Goal: Information Seeking & Learning: Learn about a topic

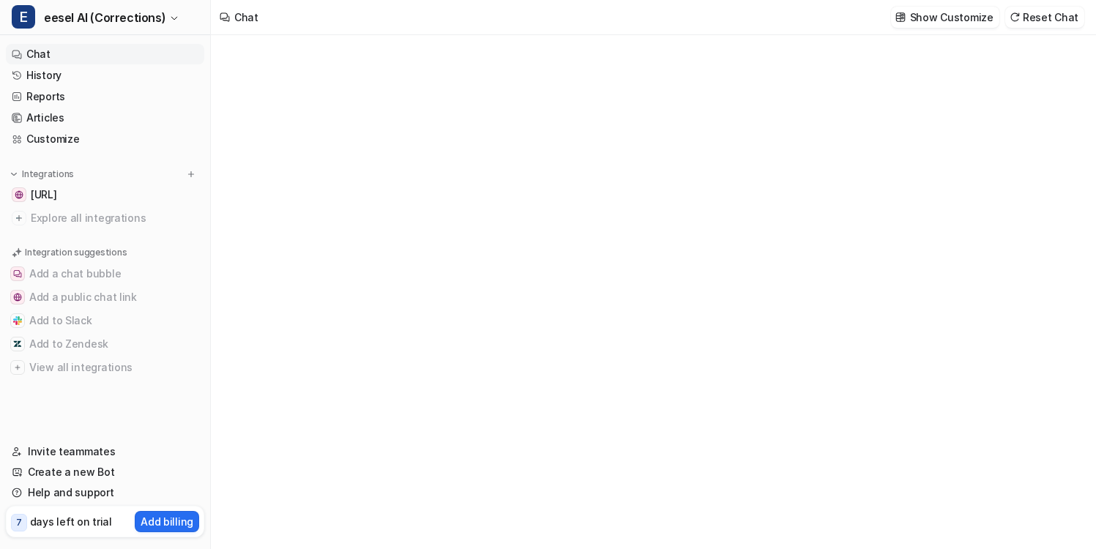
type textarea "**********"
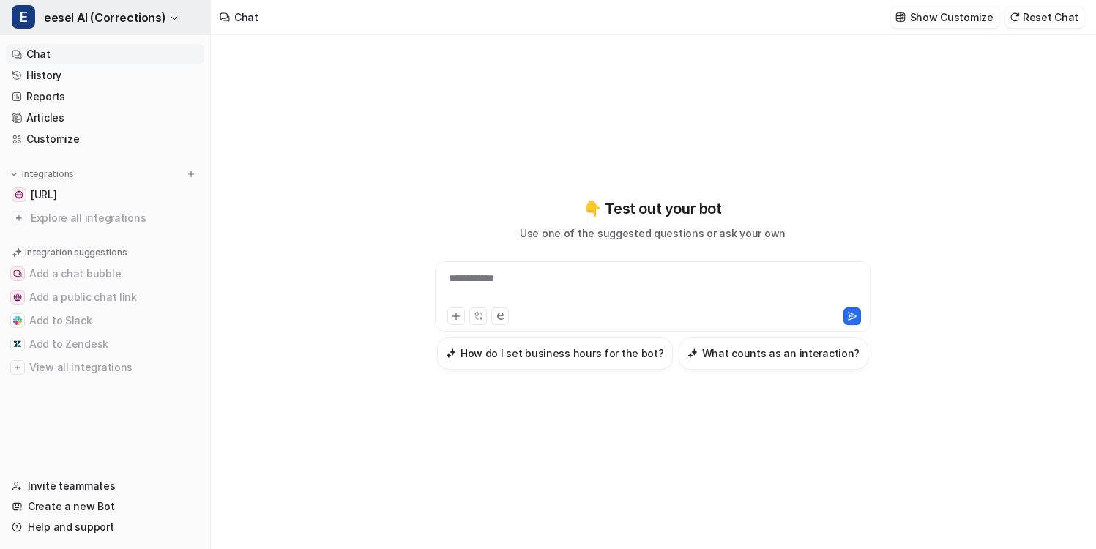
click at [192, 33] on button "E eesel AI (Corrections)" at bounding box center [105, 17] width 210 height 35
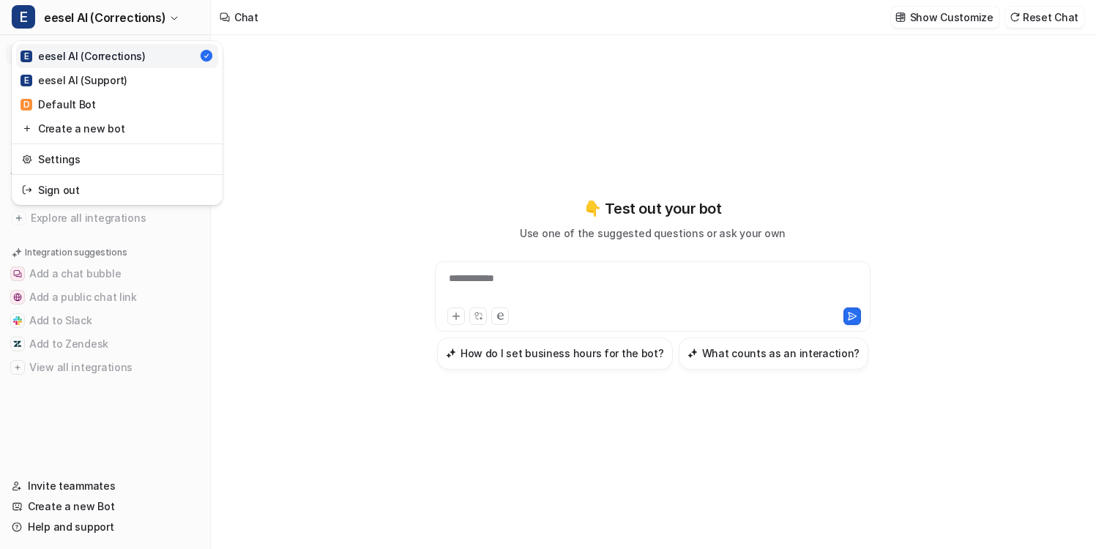
click at [141, 188] on link "Sign out" at bounding box center [117, 190] width 202 height 24
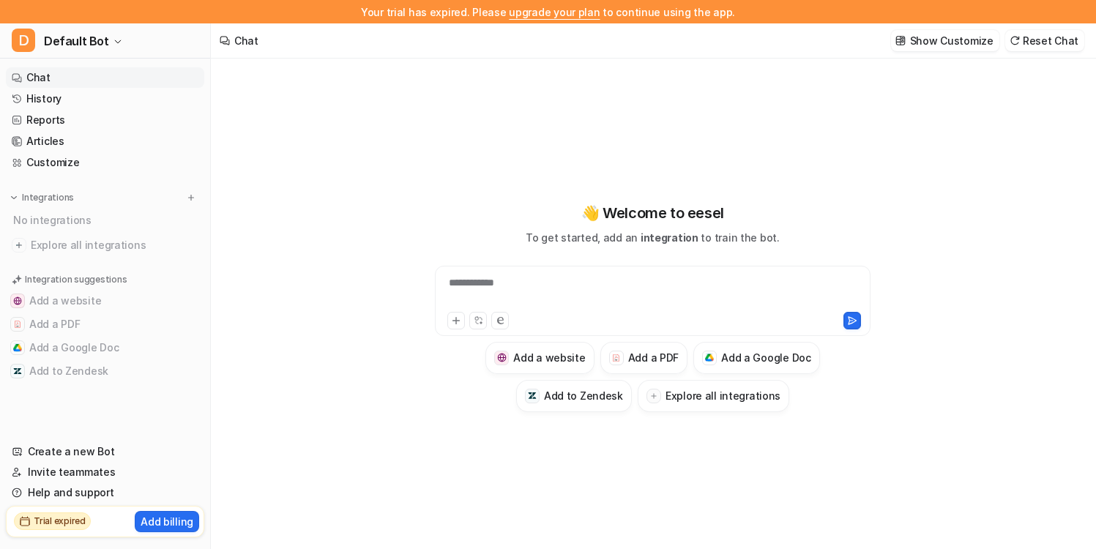
type textarea "**********"
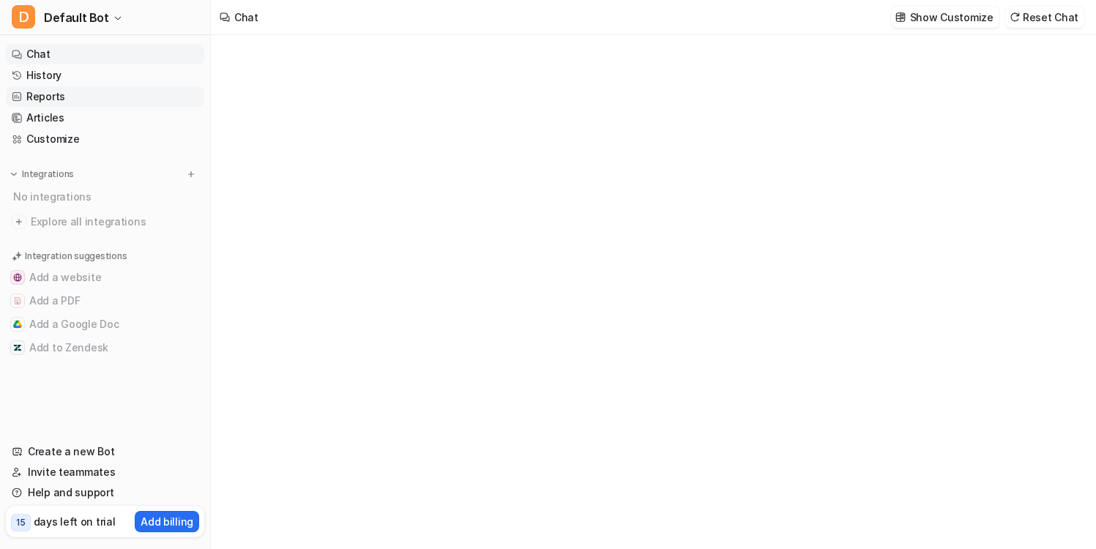
type textarea "**********"
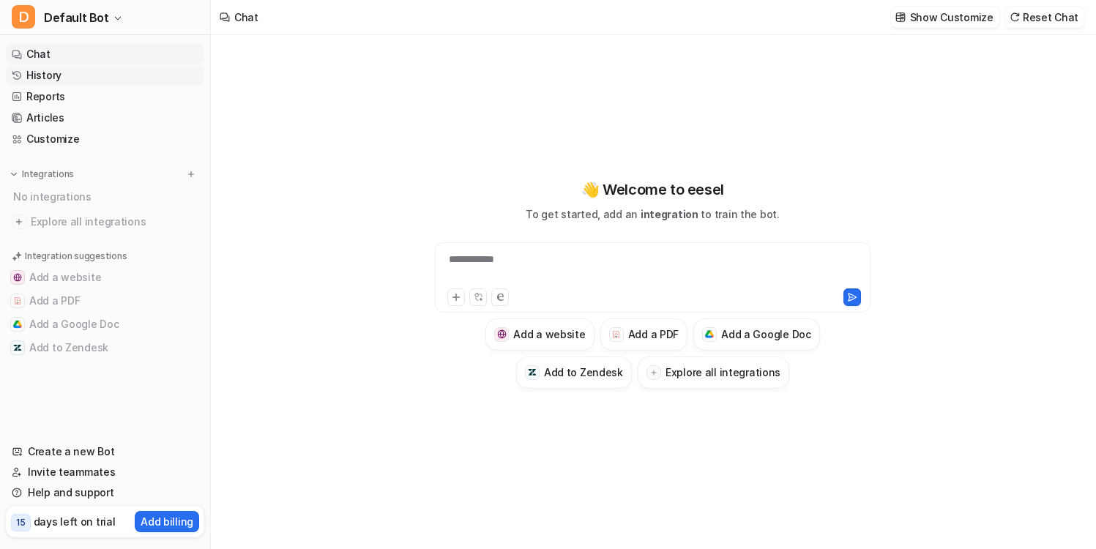
click at [138, 75] on link "History" at bounding box center [105, 75] width 198 height 21
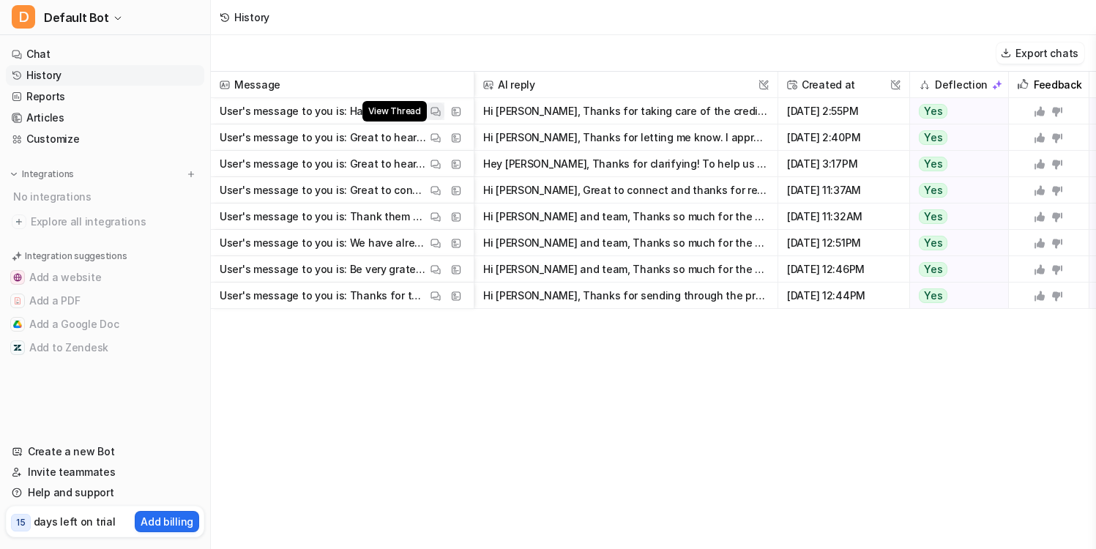
click at [432, 111] on img at bounding box center [436, 111] width 10 height 11
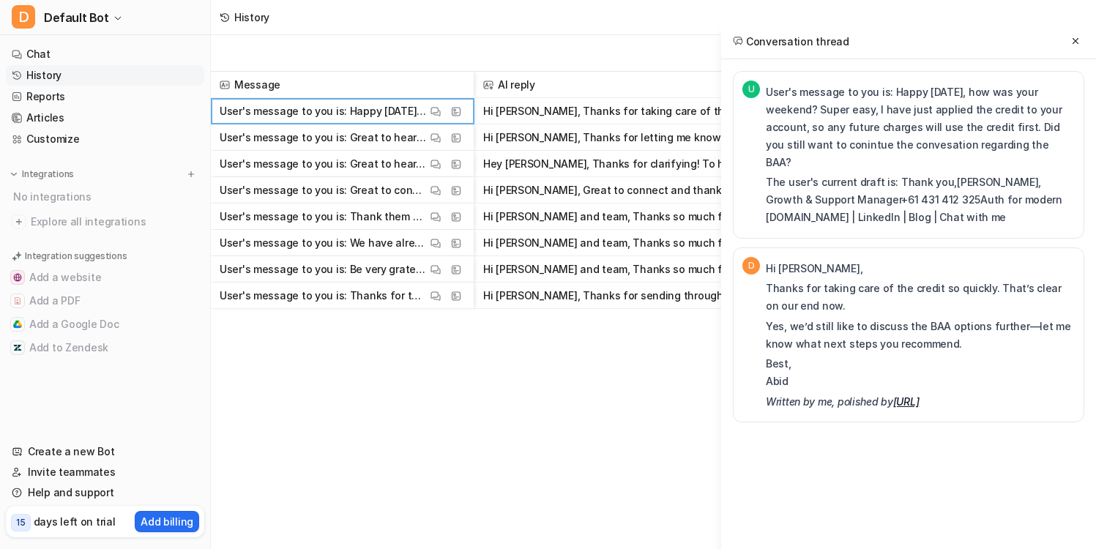
drag, startPoint x: 853, startPoint y: 91, endPoint x: 1064, endPoint y: 207, distance: 241.0
click at [1064, 208] on div "User's message to you is: Happy Monday, how was your weekend? Super easy, I hav…" at bounding box center [920, 155] width 309 height 144
click at [1064, 207] on p "The user's current draft is: Thank you,Andre SeltonPartnerships, Growth & Suppo…" at bounding box center [920, 200] width 309 height 53
drag, startPoint x: 1047, startPoint y: 202, endPoint x: 904, endPoint y: 86, distance: 184.9
click at [904, 86] on div "User's message to you is: Happy Monday, how was your weekend? Super easy, I hav…" at bounding box center [920, 155] width 309 height 144
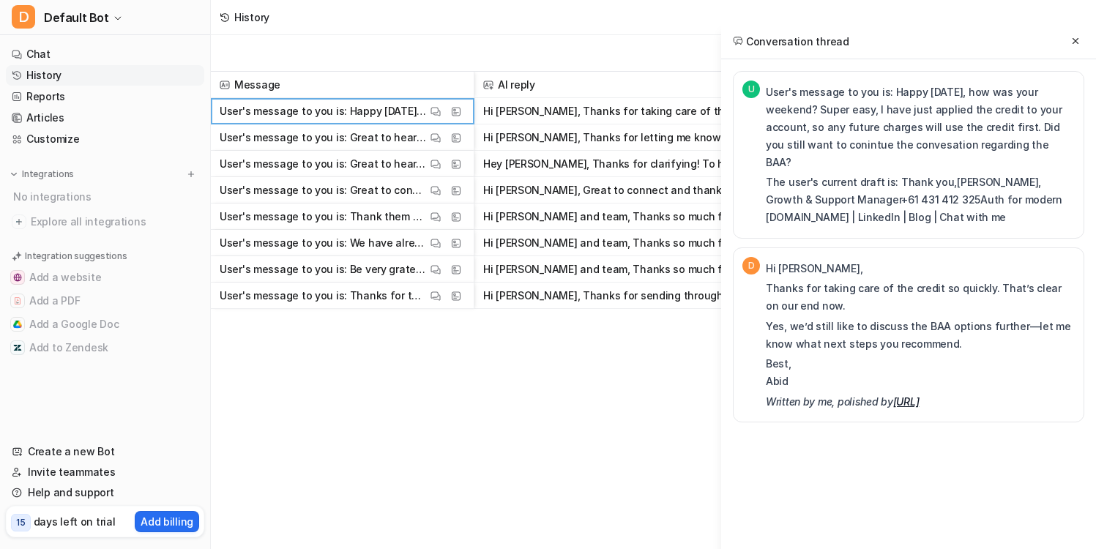
click at [904, 86] on p "User's message to you is: Happy Monday, how was your weekend? Super easy, I hav…" at bounding box center [920, 127] width 309 height 88
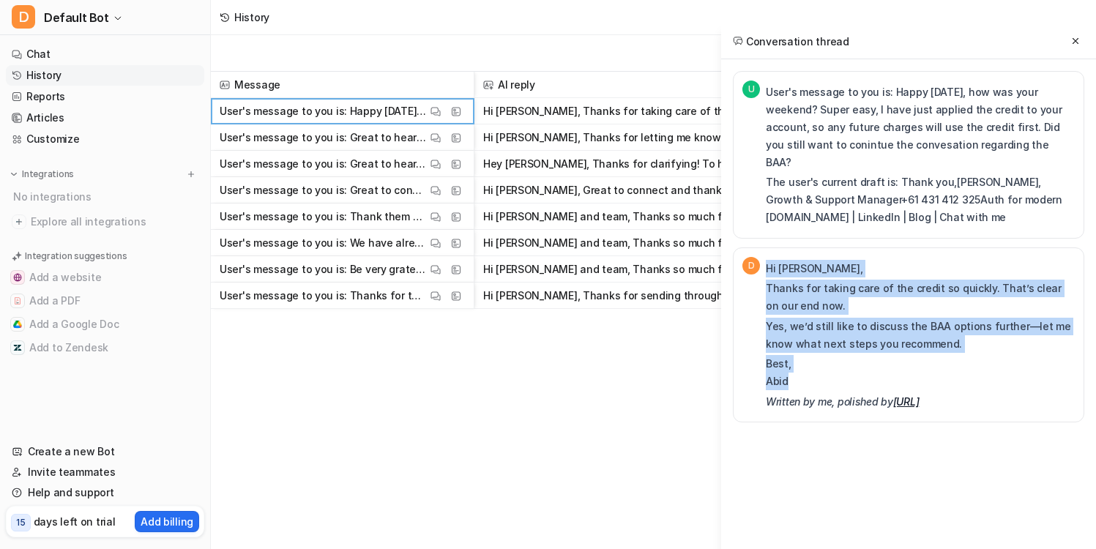
drag, startPoint x: 766, startPoint y: 250, endPoint x: 959, endPoint y: 366, distance: 225.1
click at [961, 366] on div "Hi Andre, Thanks for taking care of the credit so quickly. That’s clear on our …" at bounding box center [920, 335] width 309 height 151
click at [959, 366] on p "Best, Abid" at bounding box center [920, 372] width 309 height 35
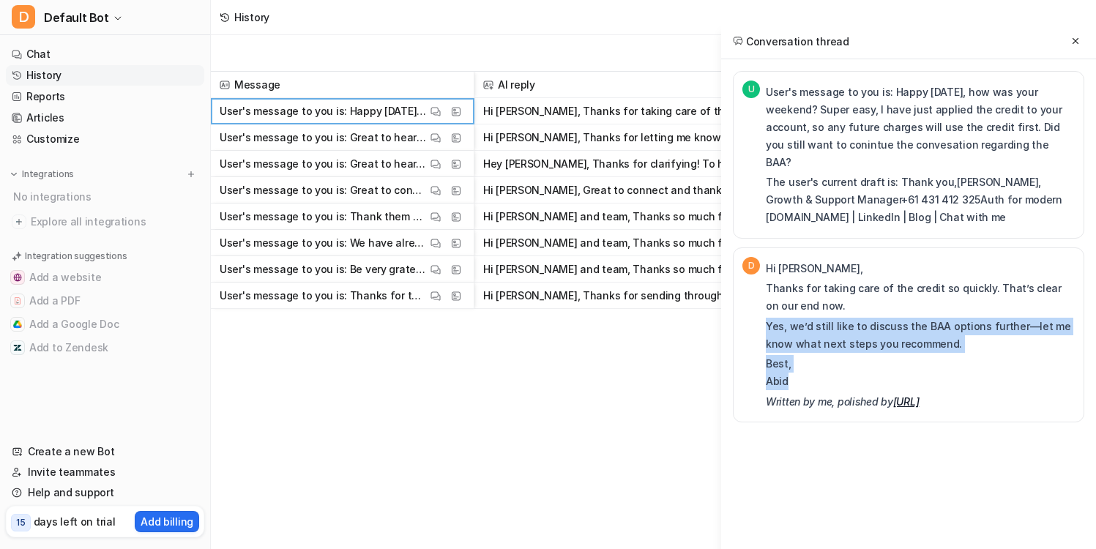
drag, startPoint x: 959, startPoint y: 366, endPoint x: 805, endPoint y: 259, distance: 187.3
click at [805, 262] on div "Hi Andre, Thanks for taking care of the credit so quickly. That’s clear on our …" at bounding box center [920, 335] width 309 height 151
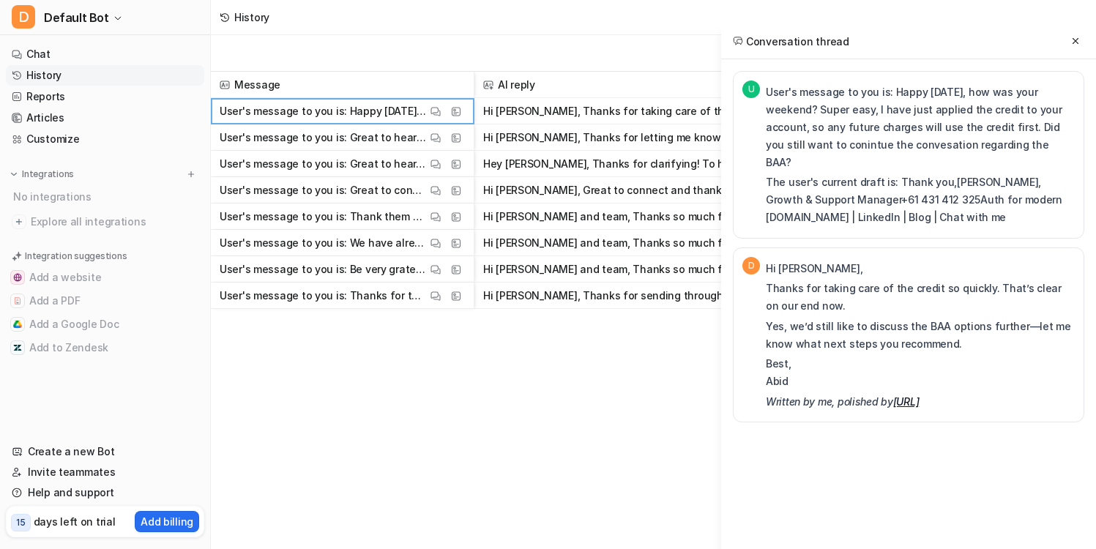
click at [805, 260] on p "Hi Andre," at bounding box center [920, 269] width 309 height 18
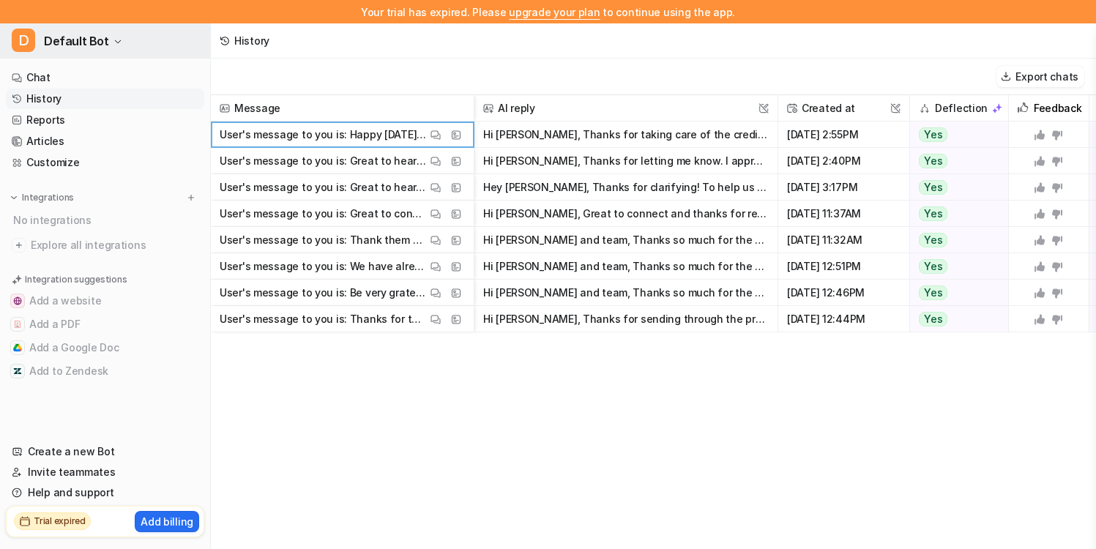
click at [163, 35] on button "D Default Bot" at bounding box center [105, 40] width 210 height 35
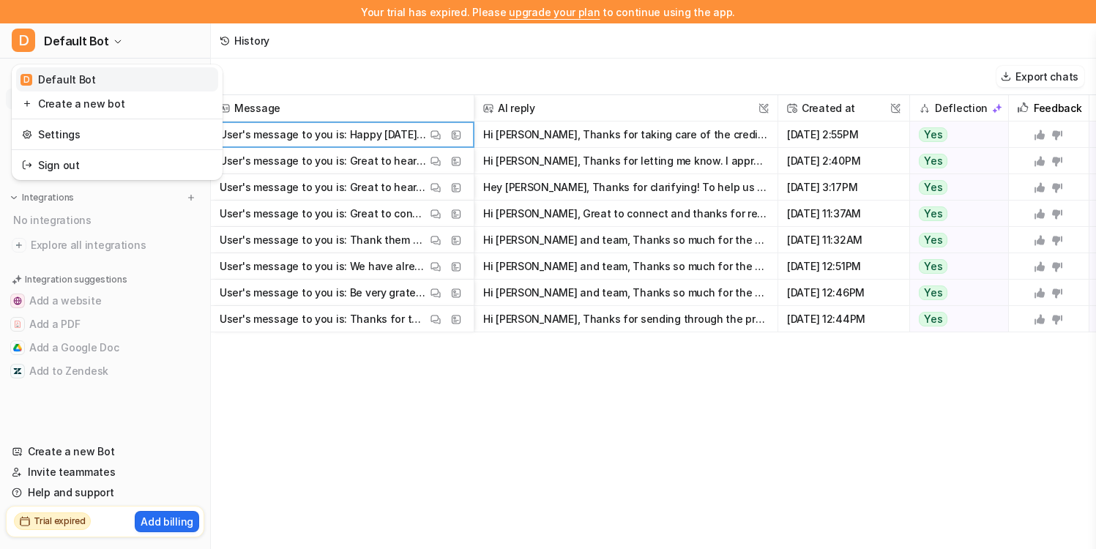
click at [164, 83] on link "D Default Bot" at bounding box center [117, 79] width 202 height 24
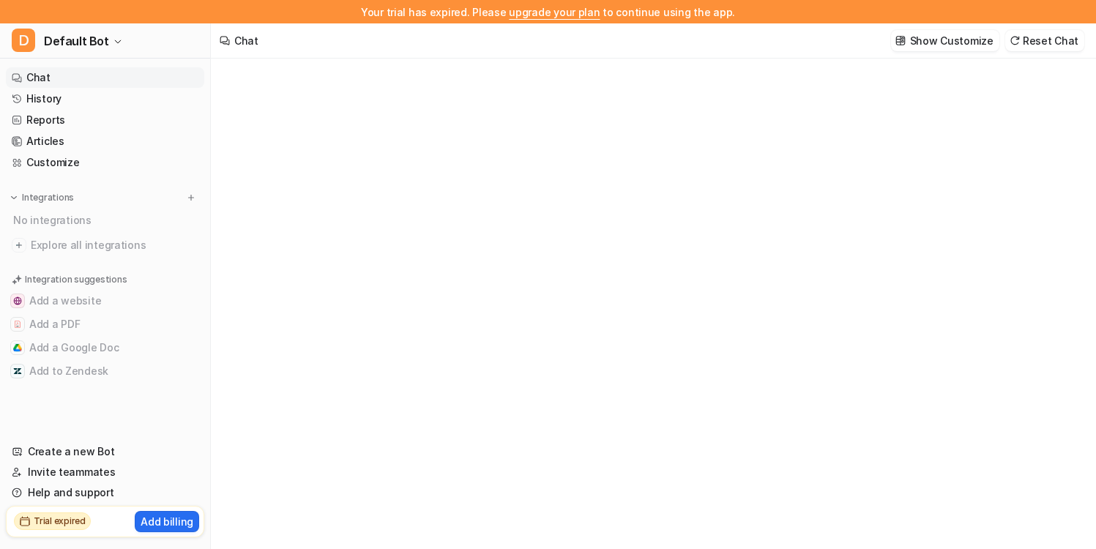
type textarea "**********"
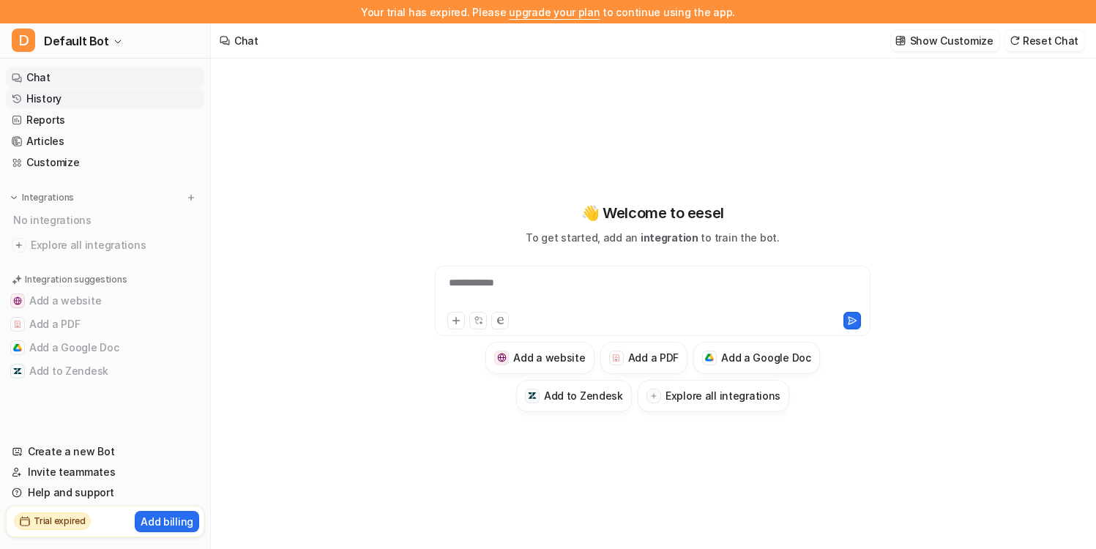
click at [142, 107] on link "History" at bounding box center [105, 99] width 198 height 21
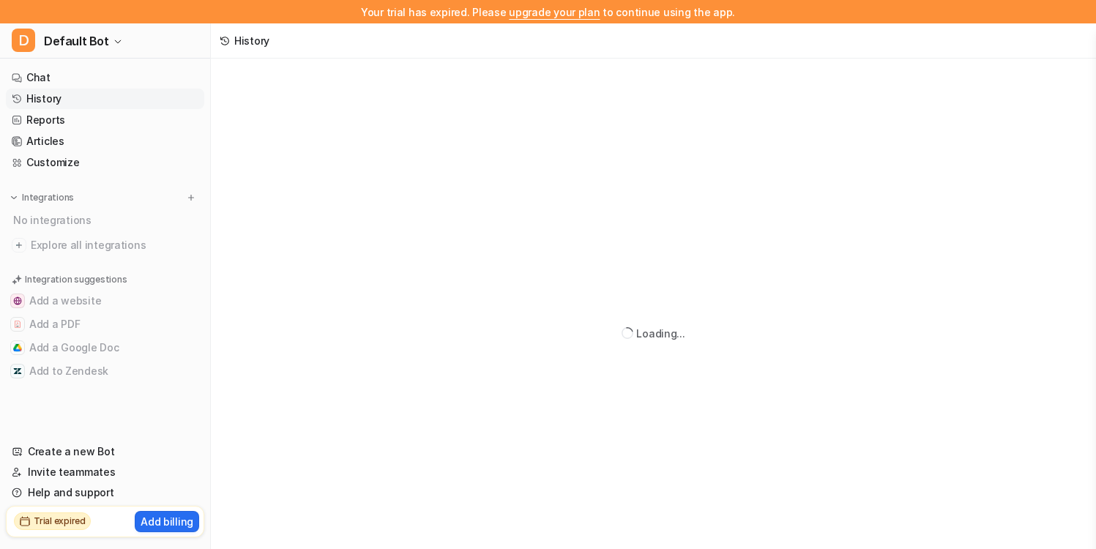
click at [142, 107] on link "History" at bounding box center [105, 99] width 198 height 21
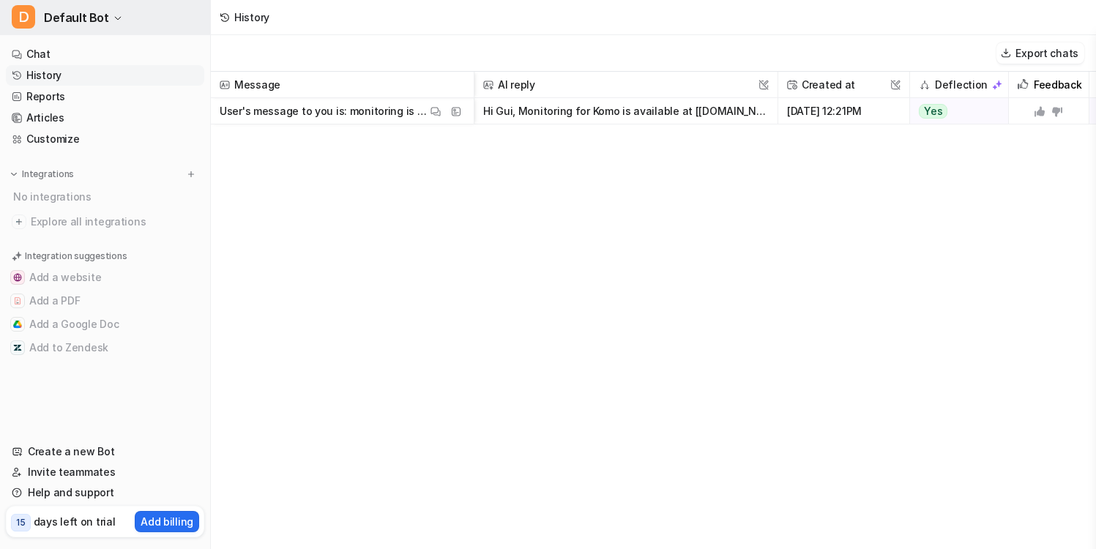
click at [131, 12] on button "D Default Bot" at bounding box center [105, 17] width 210 height 35
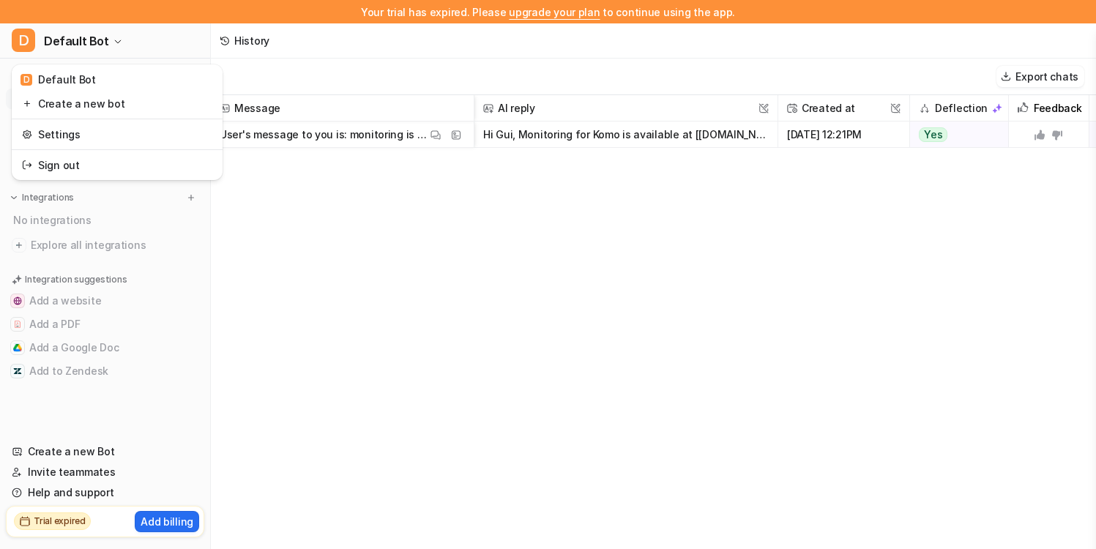
click at [316, 198] on div "Your trial has expired. Please upgrade your plan to continue using the app. D D…" at bounding box center [548, 274] width 1096 height 549
click at [106, 103] on link "History" at bounding box center [105, 99] width 198 height 21
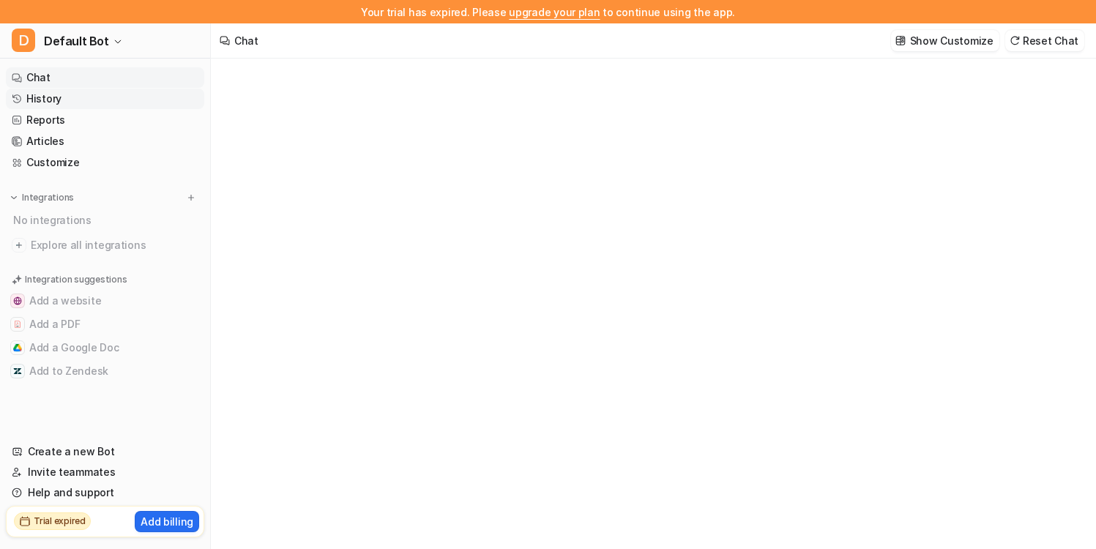
type textarea "**********"
click at [141, 103] on link "History" at bounding box center [105, 99] width 198 height 21
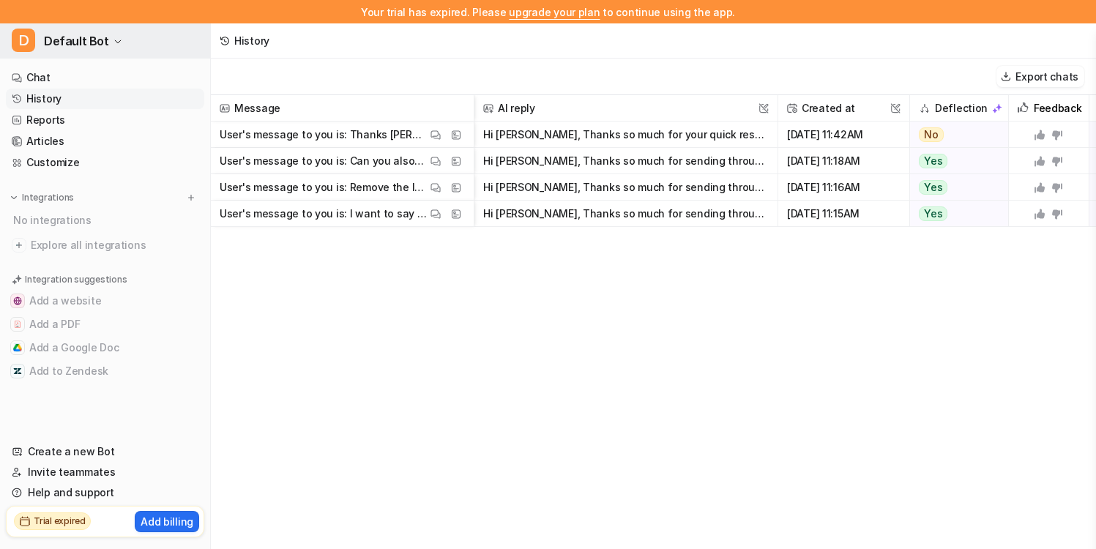
click at [140, 31] on button "D Default Bot" at bounding box center [105, 40] width 210 height 35
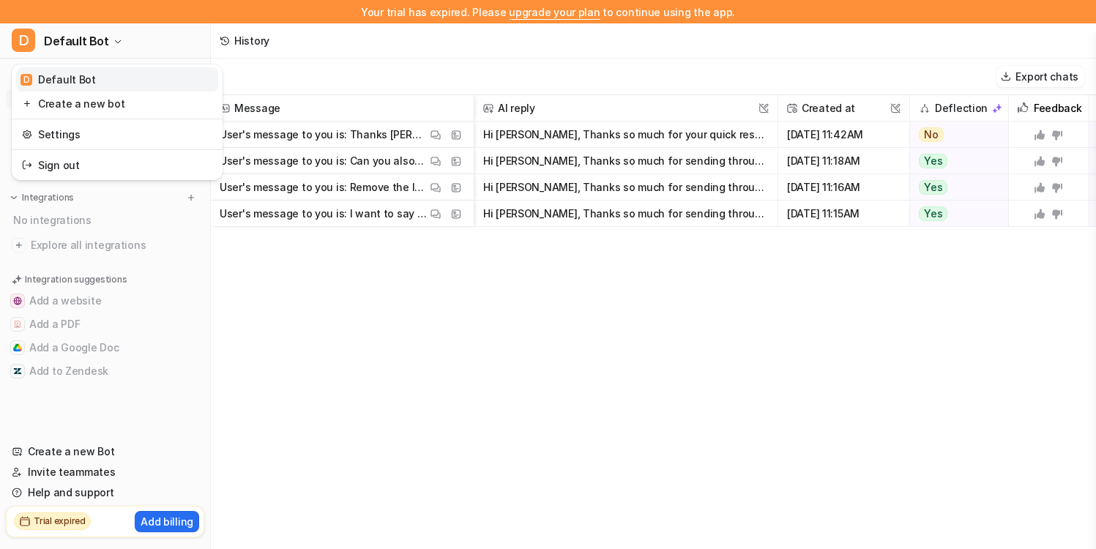
click at [125, 77] on link "D Default Bot" at bounding box center [117, 79] width 202 height 24
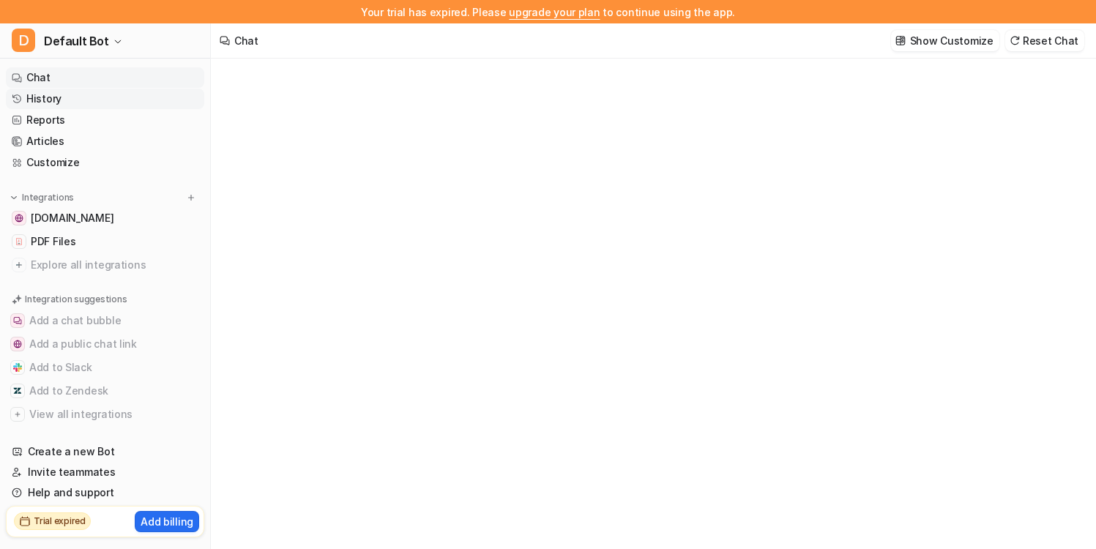
click at [110, 97] on link "History" at bounding box center [105, 99] width 198 height 21
type textarea "**********"
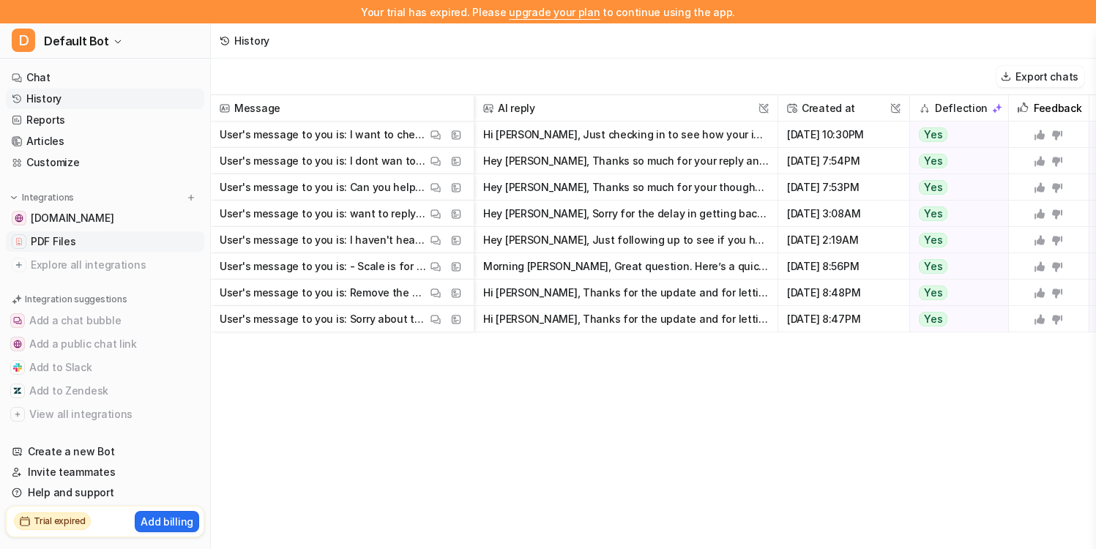
click at [100, 237] on link "PDF Files" at bounding box center [105, 241] width 198 height 21
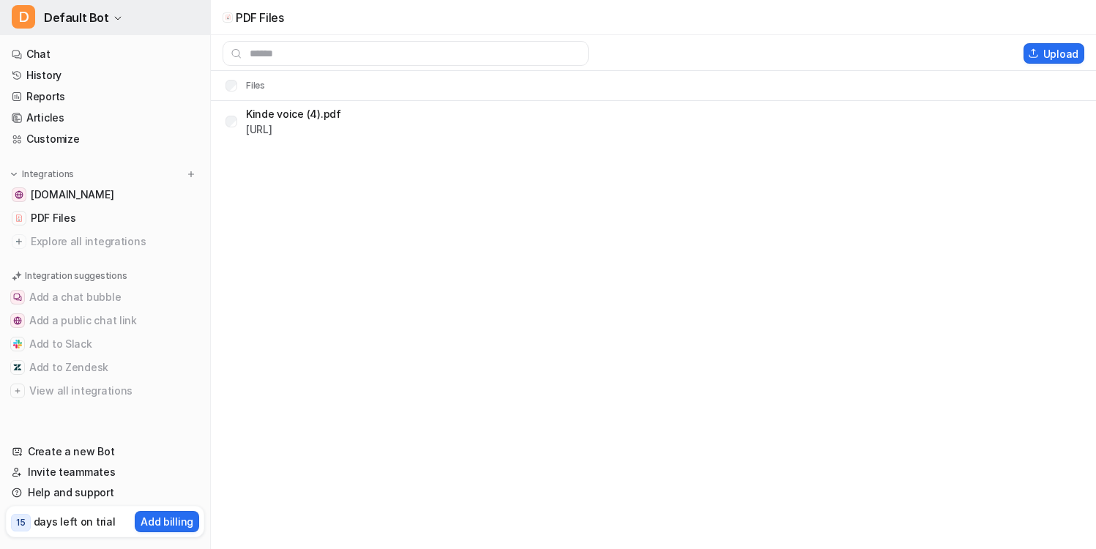
click at [153, 27] on button "D Default Bot" at bounding box center [105, 17] width 210 height 35
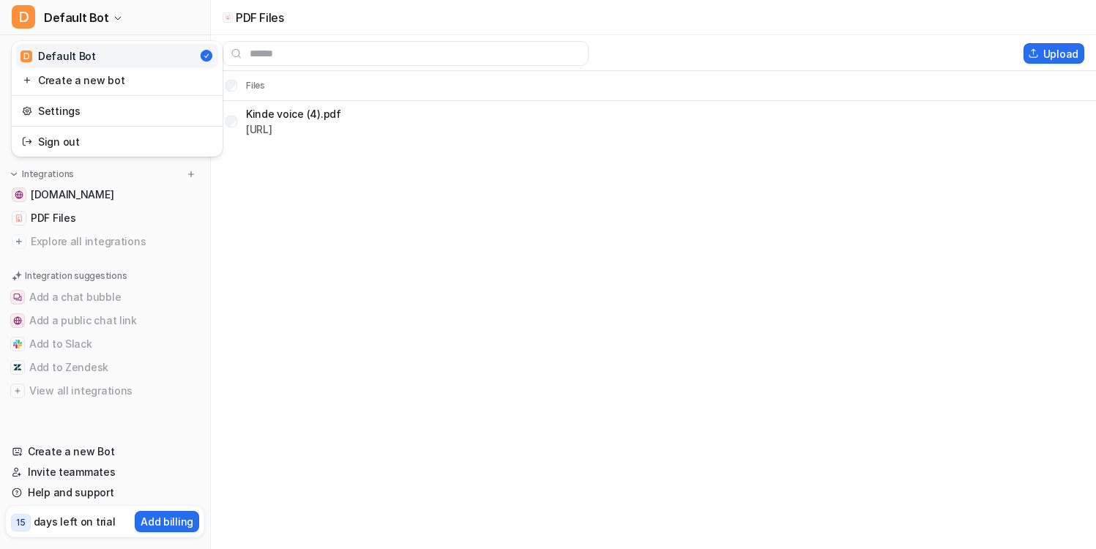
click at [374, 212] on div "D Default Bot D Default Bot Create a new bot Settings Sign out Chat History Rep…" at bounding box center [548, 274] width 1096 height 549
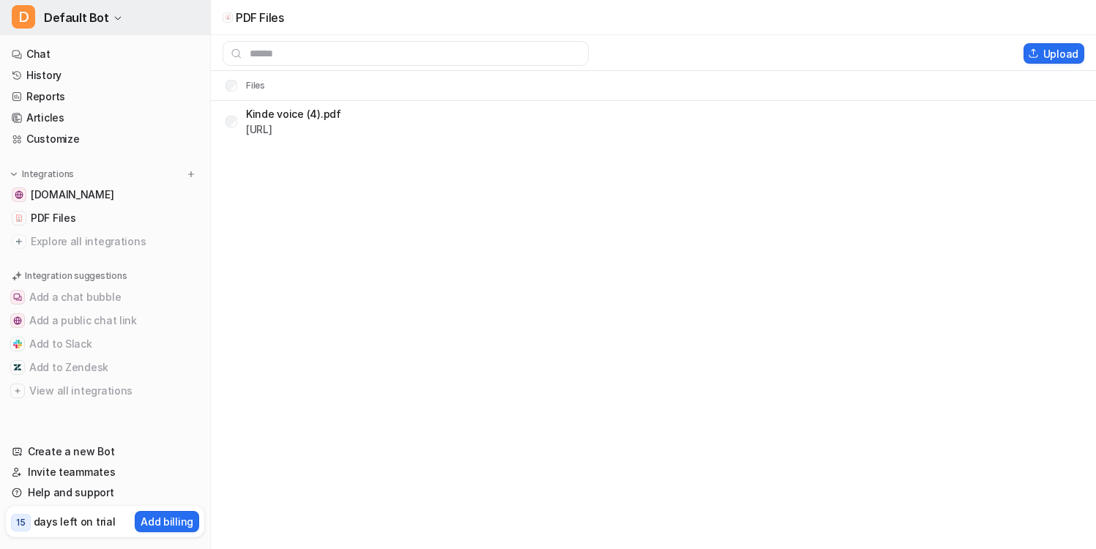
click at [176, 15] on button "D Default Bot" at bounding box center [105, 17] width 210 height 35
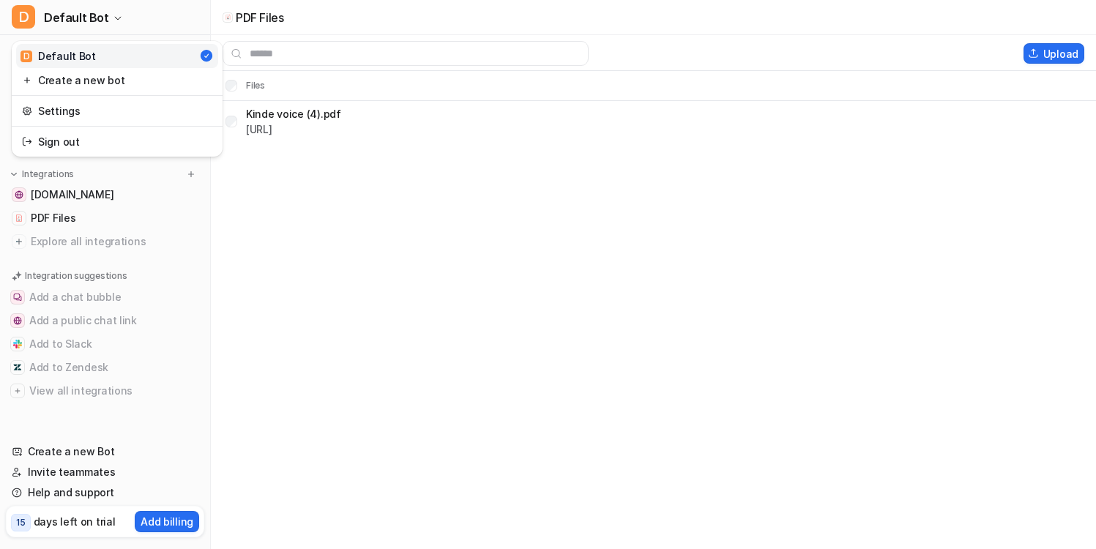
click at [376, 204] on div "D Default Bot D Default Bot Create a new bot Settings Sign out Chat History Rep…" at bounding box center [548, 274] width 1096 height 549
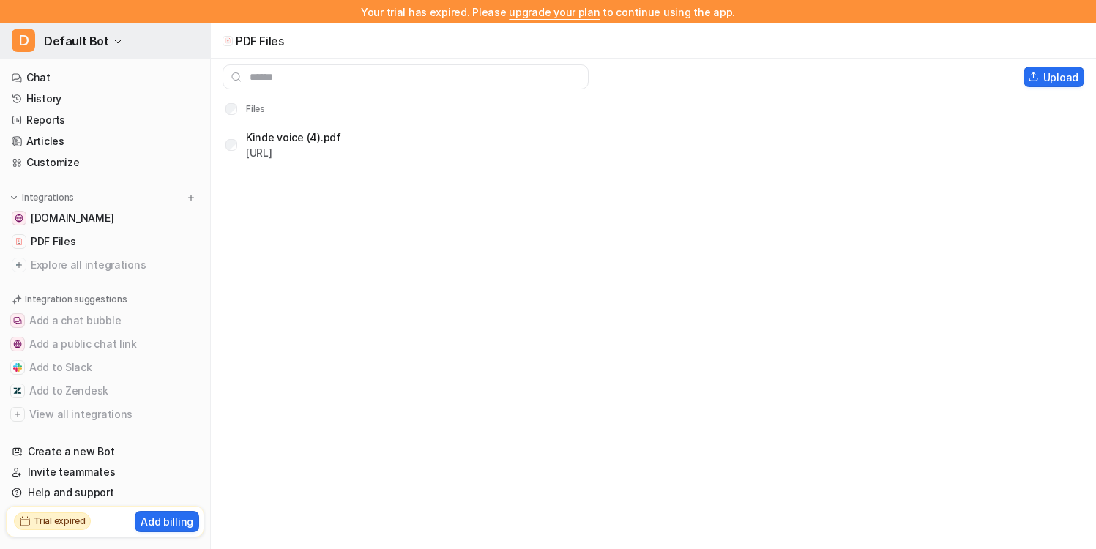
click at [149, 48] on button "D Default Bot" at bounding box center [105, 40] width 210 height 35
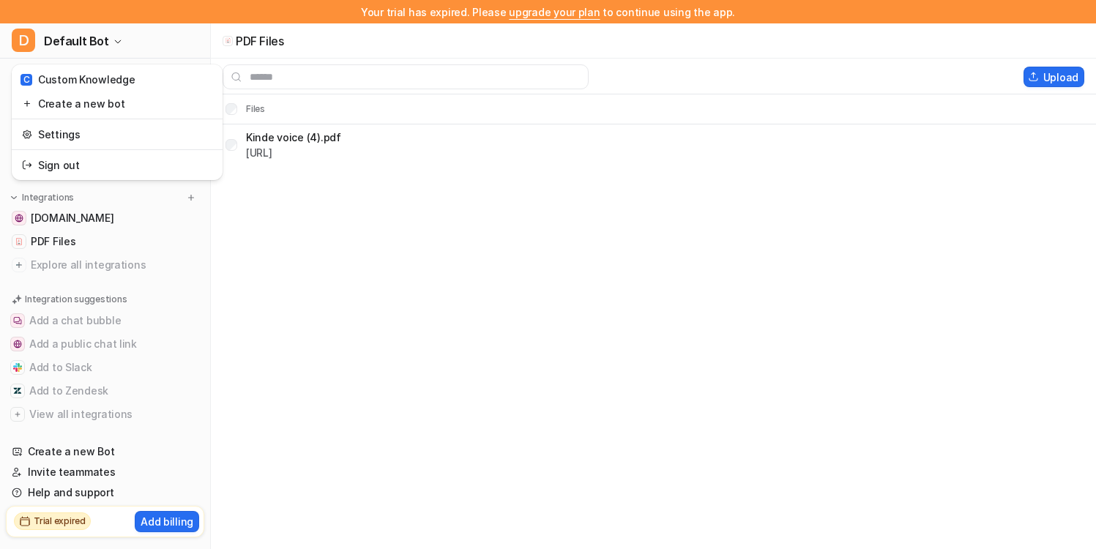
click at [262, 204] on div "Your trial has expired. Please upgrade your plan to continue using the app. D D…" at bounding box center [548, 274] width 1096 height 549
click at [117, 98] on link "History" at bounding box center [105, 99] width 198 height 21
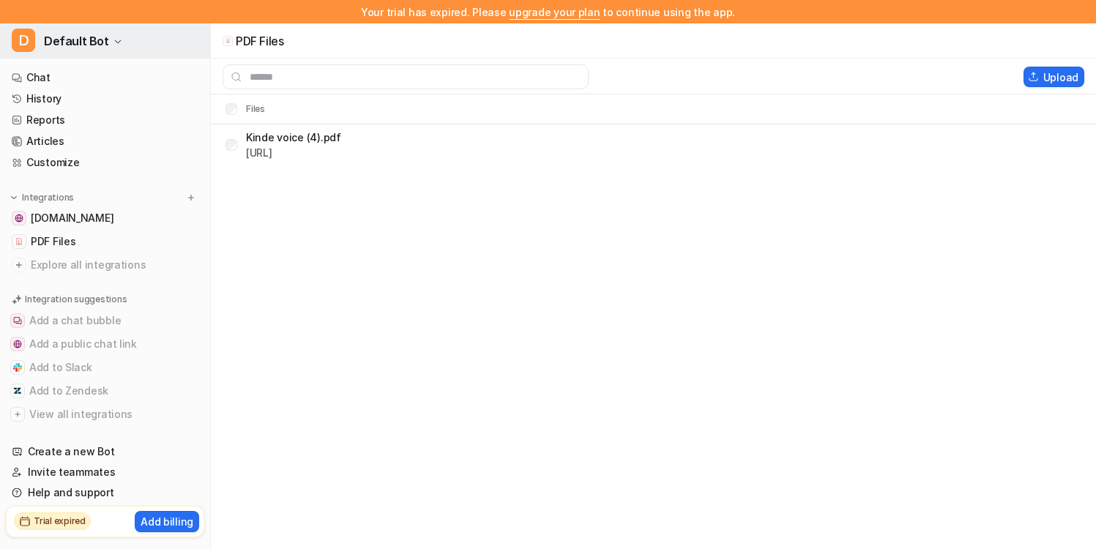
click at [116, 48] on button "D Default Bot" at bounding box center [105, 40] width 210 height 35
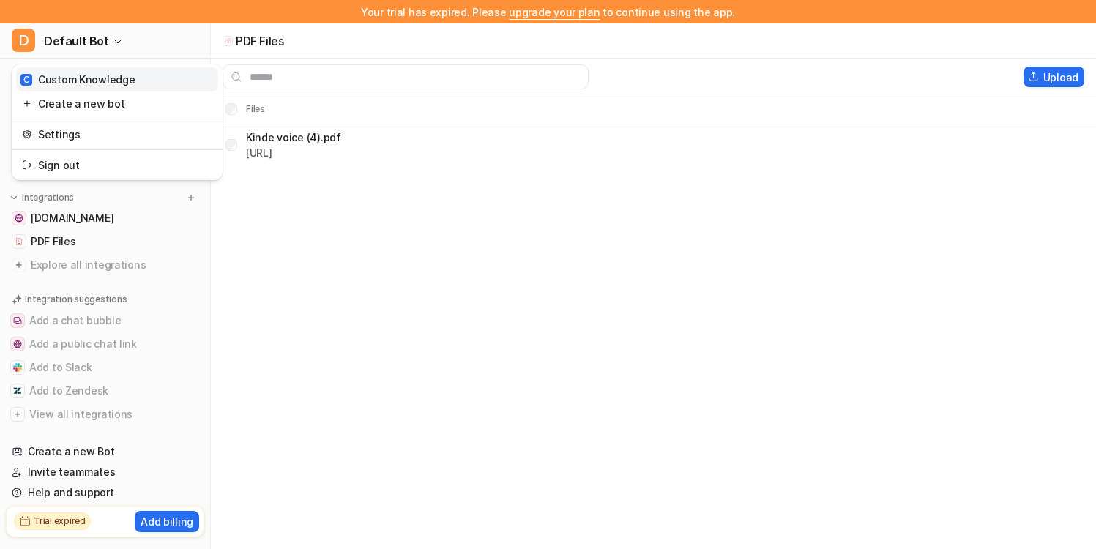
click at [130, 86] on link "C Custom Knowledge" at bounding box center [117, 79] width 202 height 24
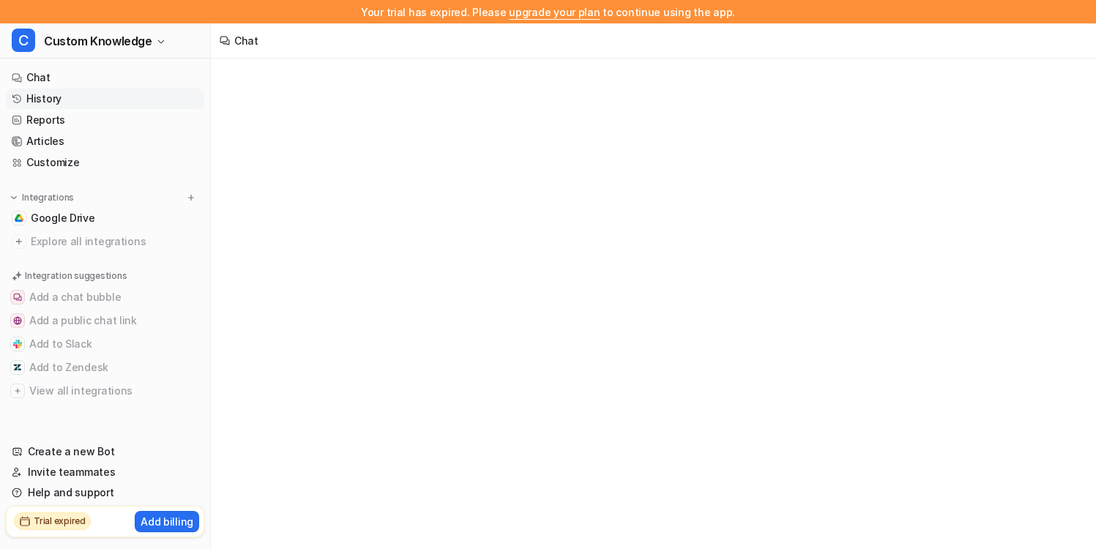
click at [152, 102] on link "History" at bounding box center [105, 99] width 198 height 21
click at [149, 102] on link "History" at bounding box center [105, 99] width 198 height 21
click at [134, 103] on link "History" at bounding box center [105, 99] width 198 height 21
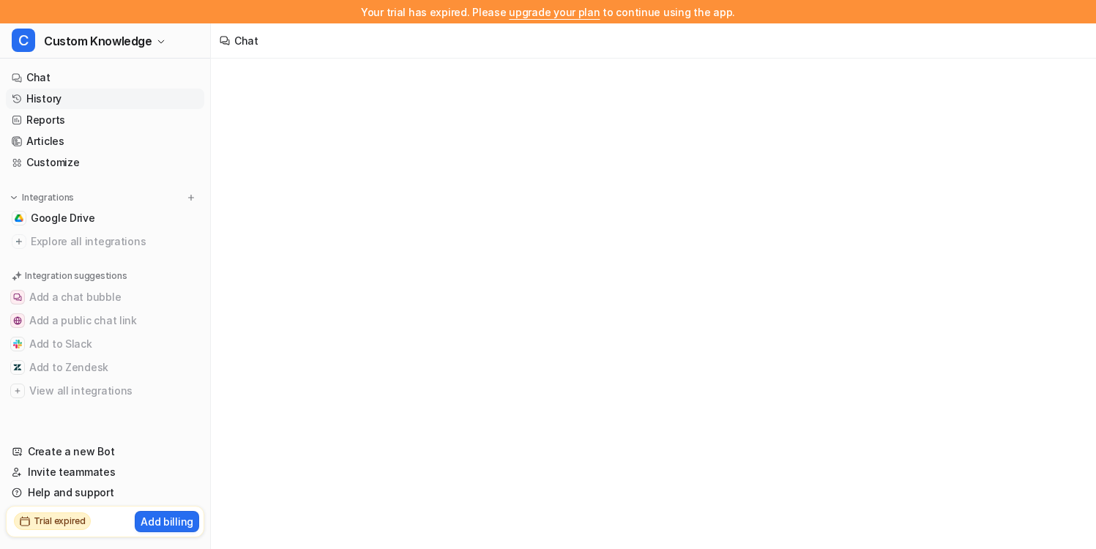
click at [134, 103] on link "History" at bounding box center [105, 99] width 198 height 21
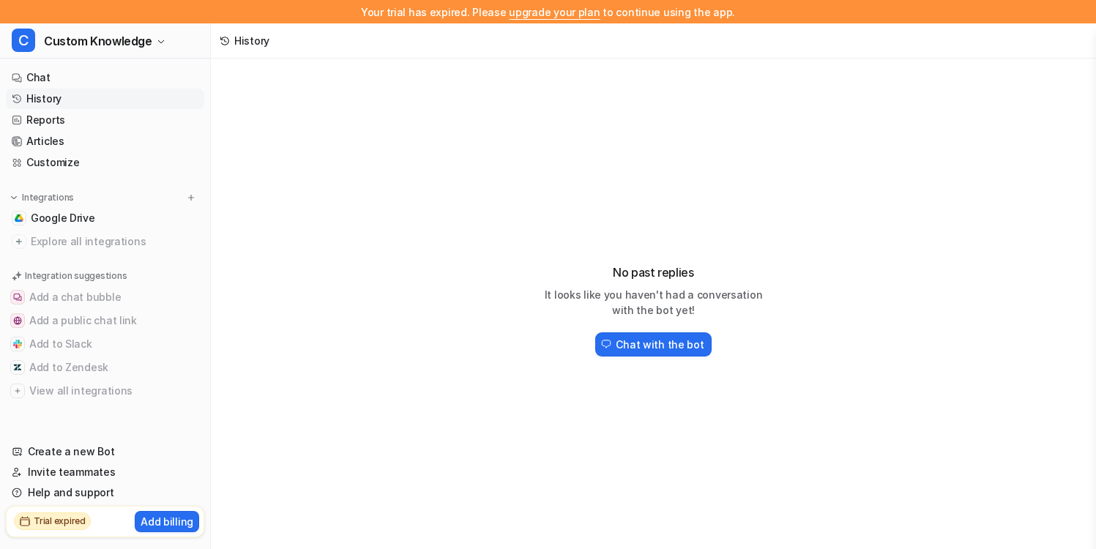
click at [121, 102] on link "History" at bounding box center [105, 99] width 198 height 21
click at [132, 39] on span "Custom Knowledge" at bounding box center [98, 41] width 108 height 21
click at [142, 81] on link "C Custom Knowledge" at bounding box center [117, 79] width 202 height 24
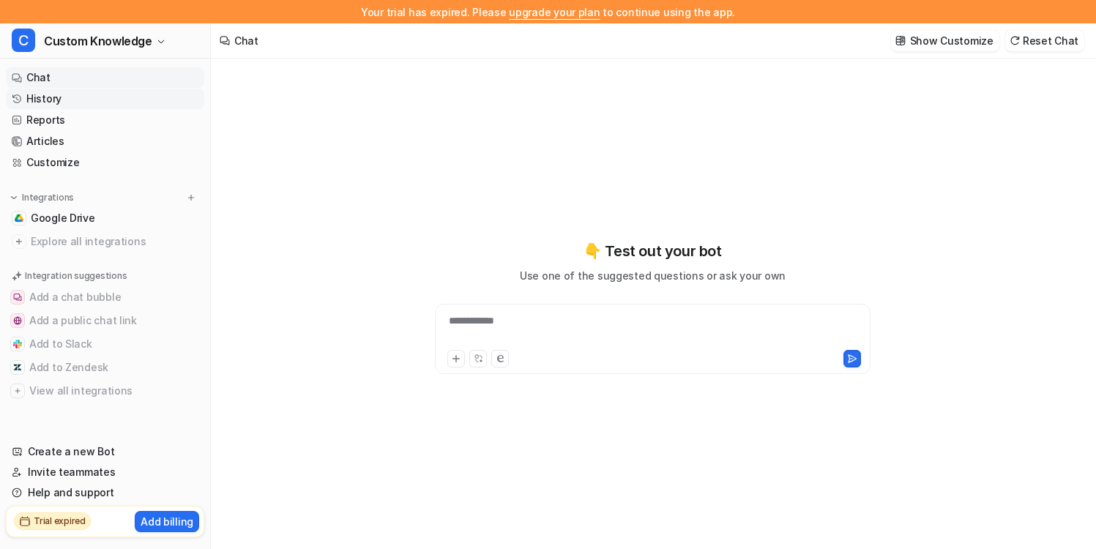
click at [152, 100] on link "History" at bounding box center [105, 99] width 198 height 21
